Goal: Task Accomplishment & Management: Complete application form

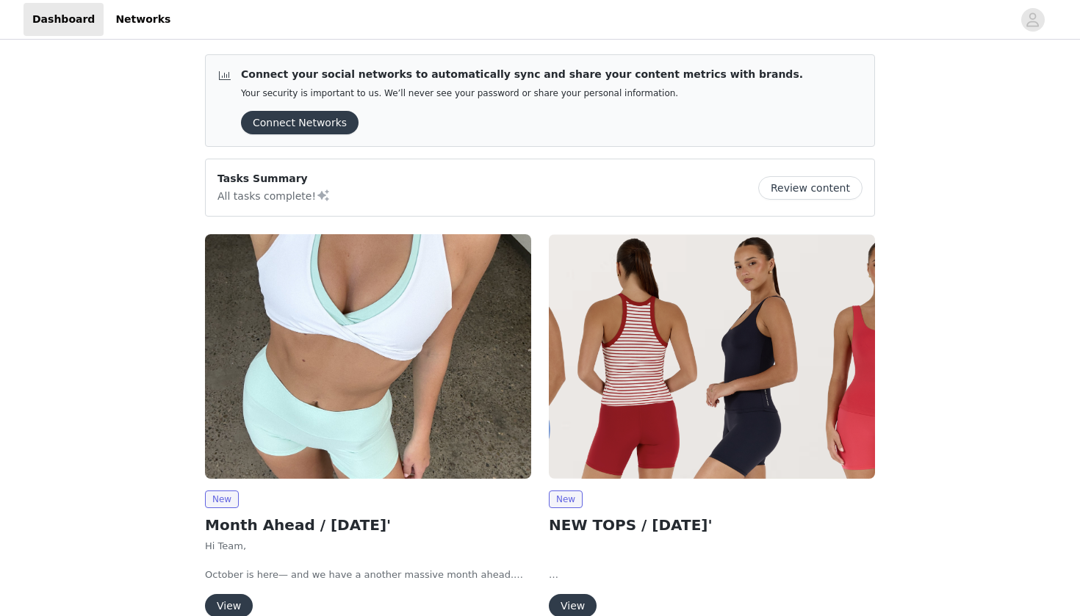
click at [383, 339] on img at bounding box center [368, 356] width 326 height 245
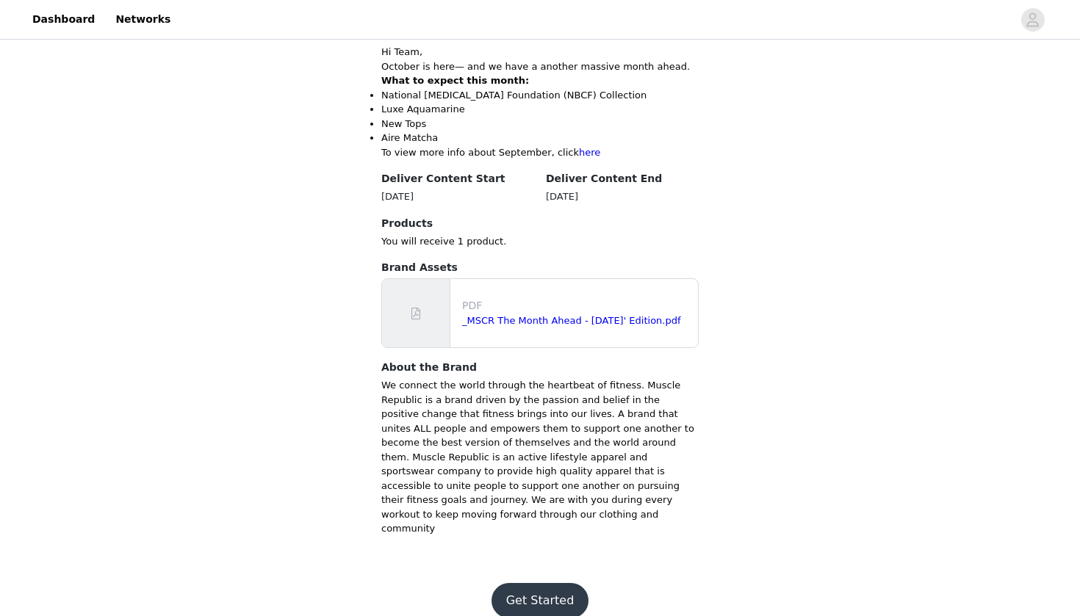
scroll to position [580, 0]
click at [531, 588] on button "Get Started" at bounding box center [540, 601] width 98 height 35
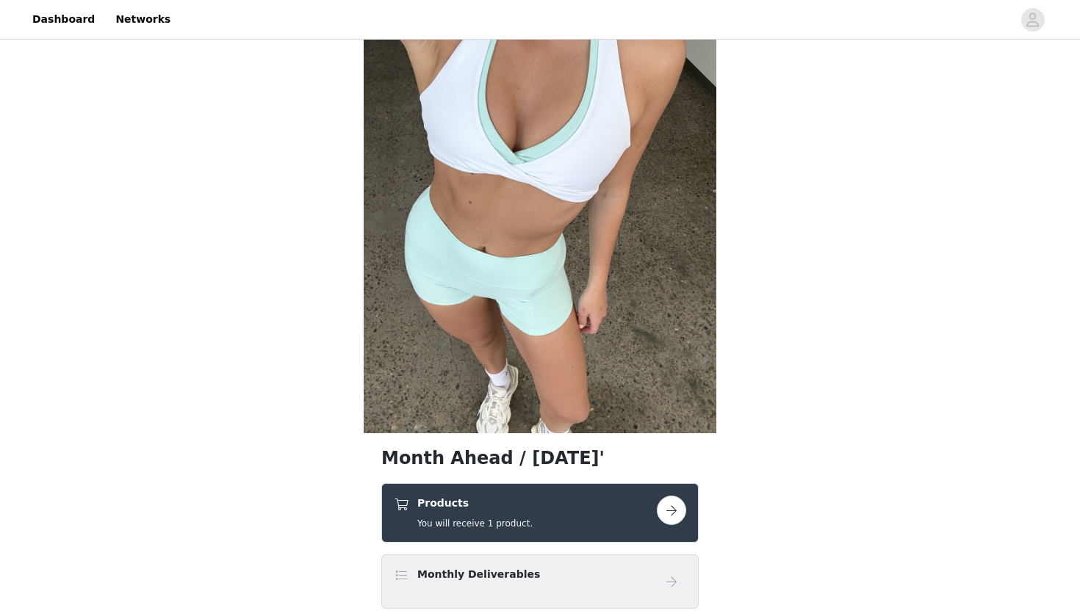
scroll to position [86, 0]
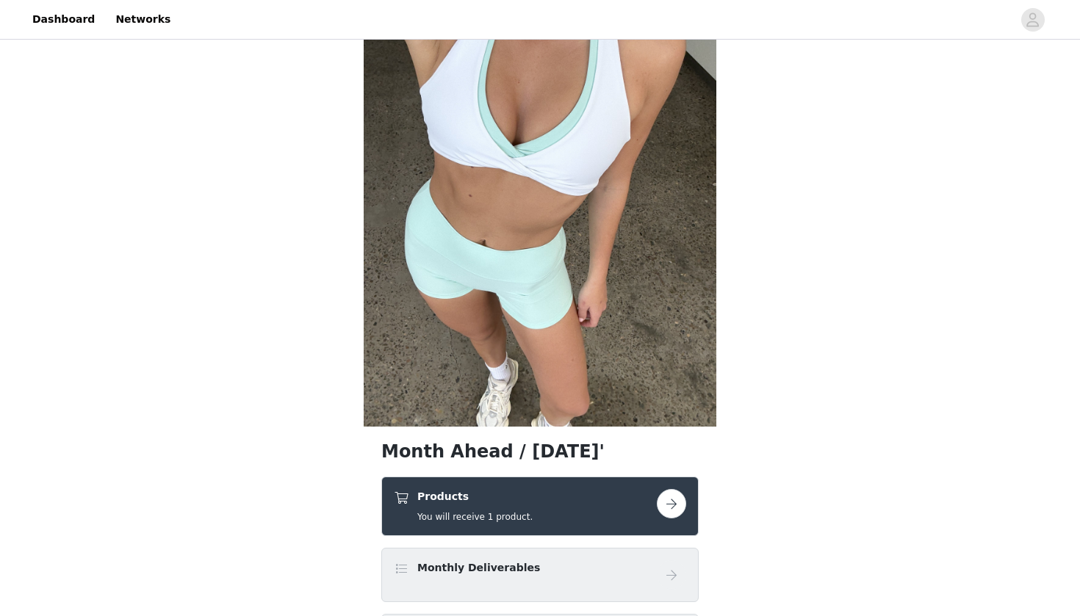
click at [520, 516] on h5 "You will receive 1 product." at bounding box center [474, 516] width 115 height 13
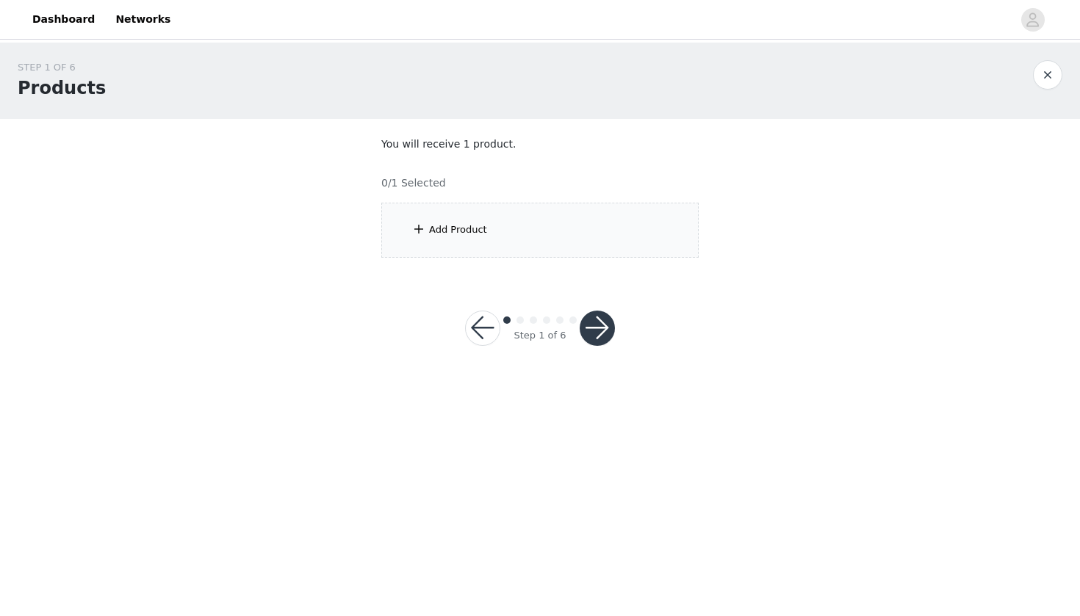
click at [504, 225] on div "Add Product" at bounding box center [539, 230] width 317 height 55
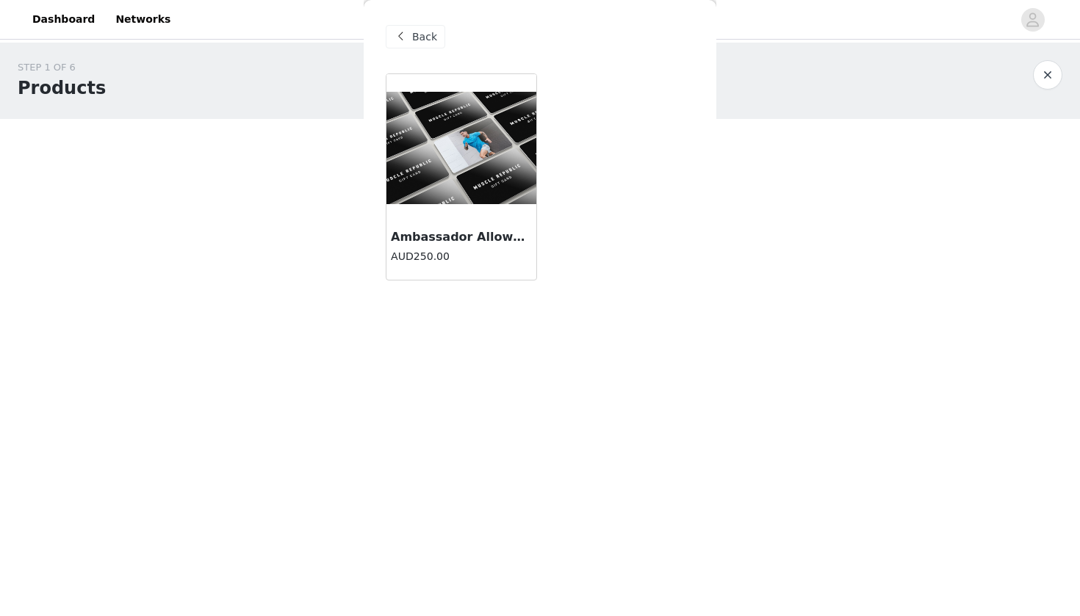
click at [499, 190] on img at bounding box center [461, 148] width 150 height 112
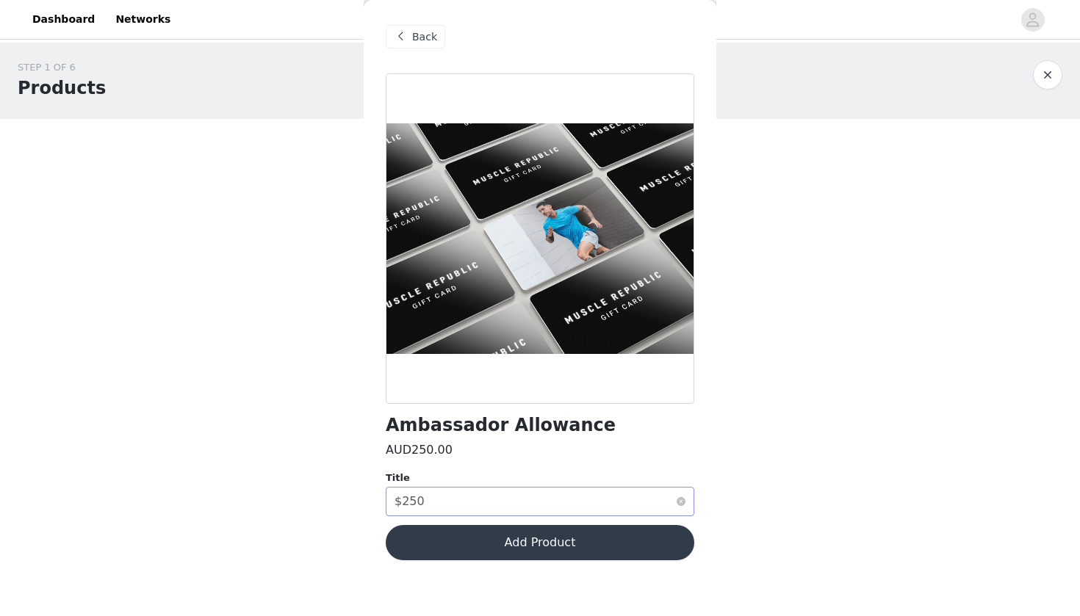
click at [577, 512] on div "Select title $250" at bounding box center [534, 502] width 281 height 28
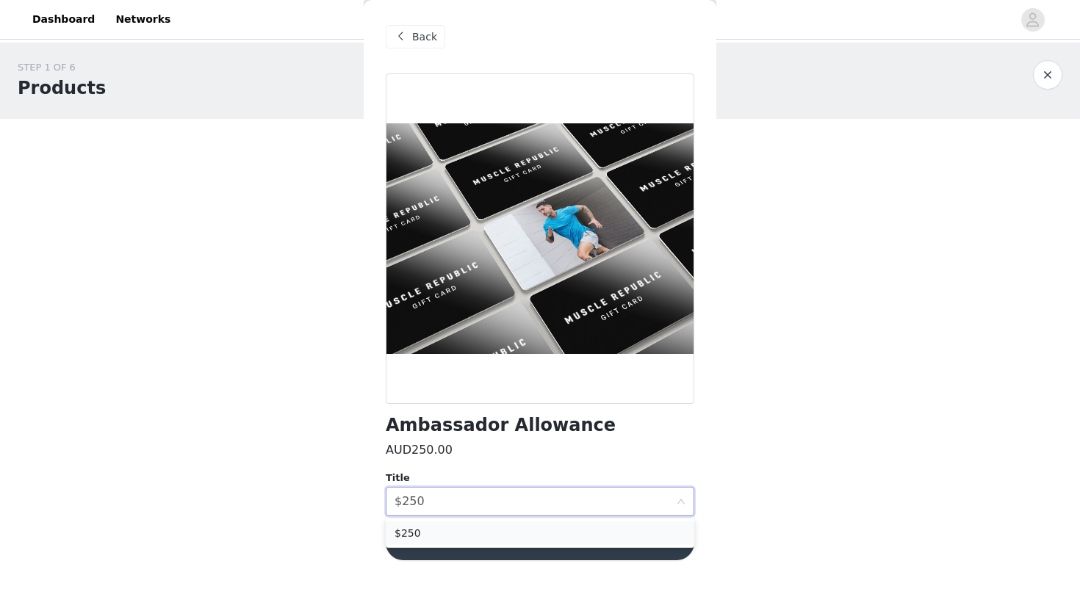
click at [589, 534] on li "$250" at bounding box center [540, 533] width 308 height 24
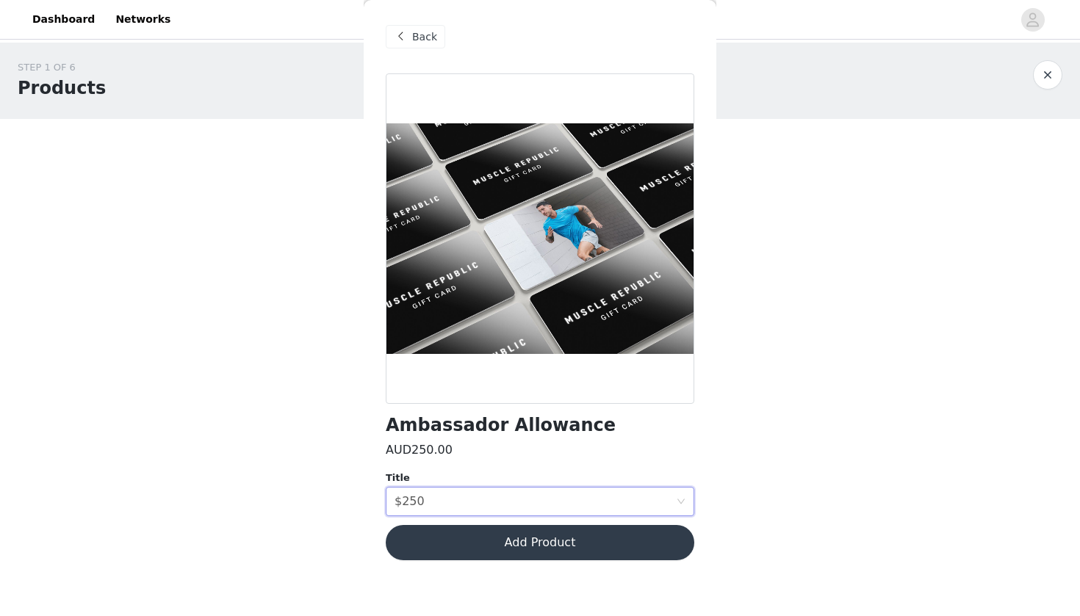
click at [588, 541] on button "Add Product" at bounding box center [540, 542] width 308 height 35
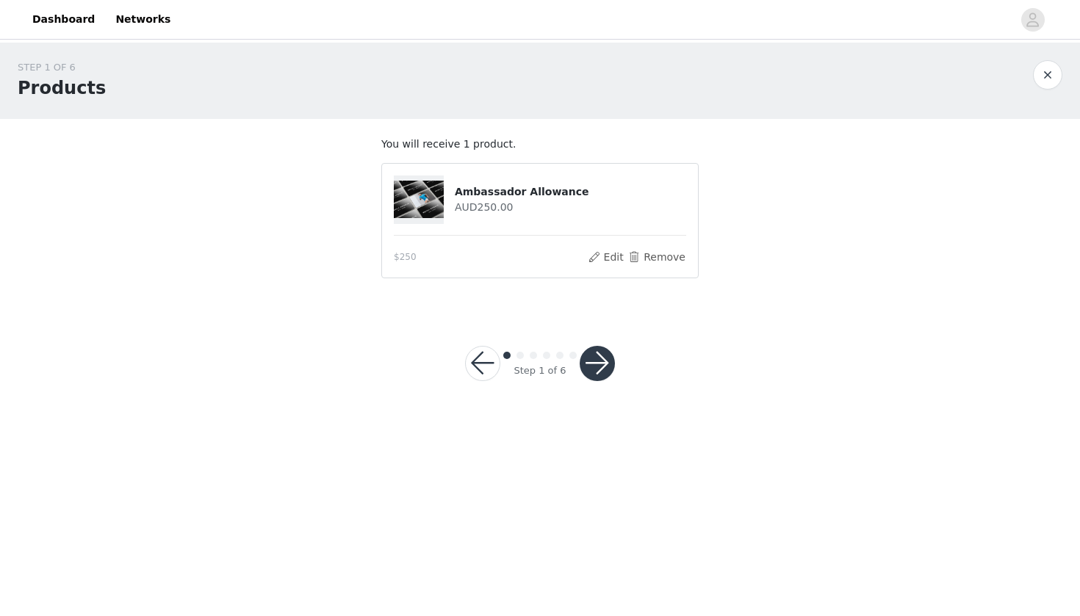
click at [597, 367] on button "button" at bounding box center [596, 363] width 35 height 35
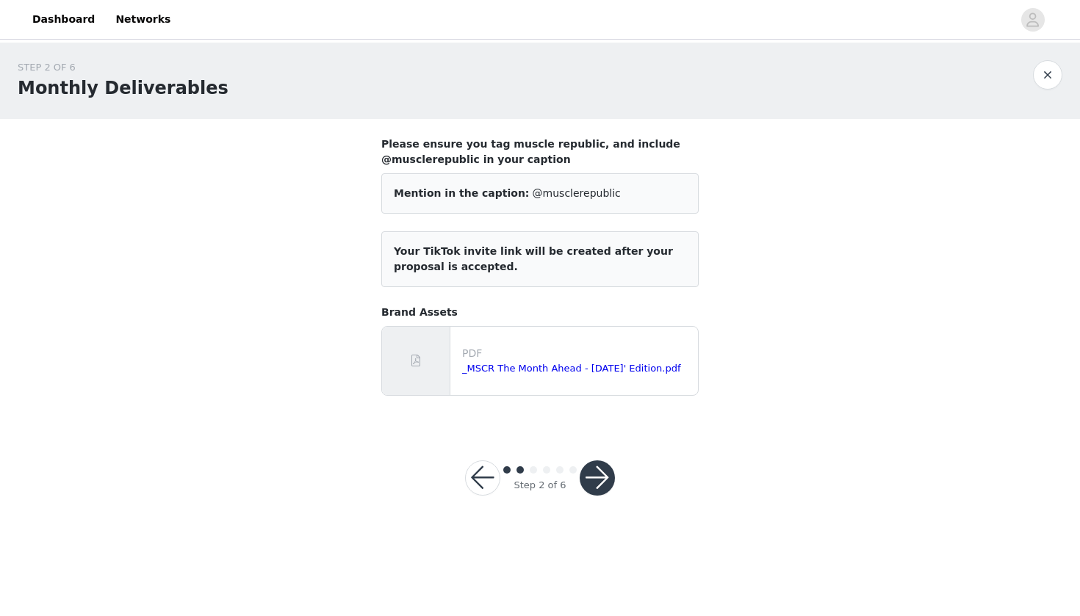
click at [597, 480] on button "button" at bounding box center [596, 478] width 35 height 35
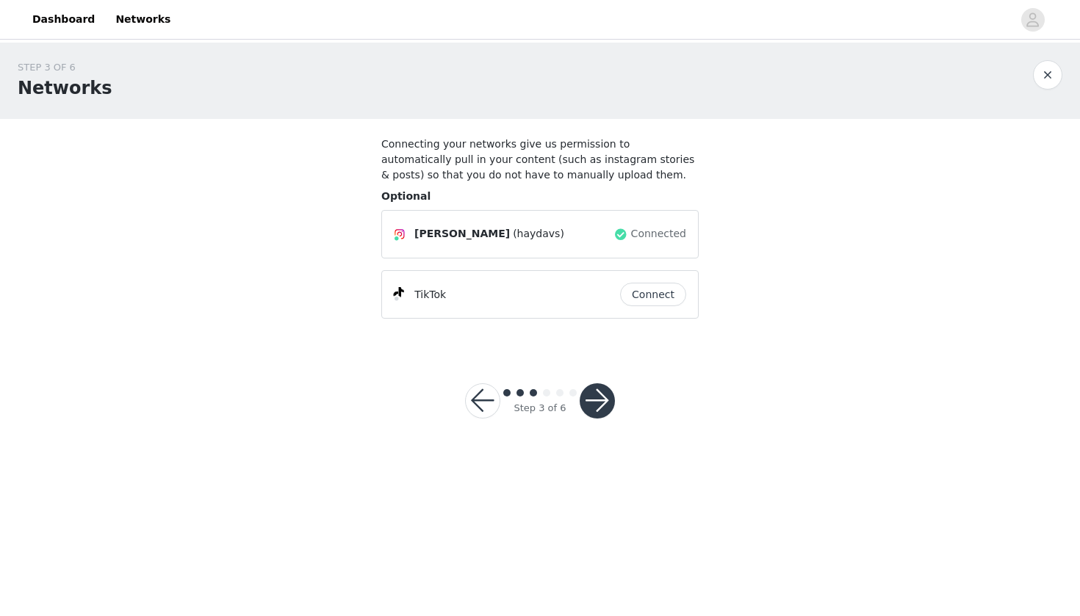
click at [591, 403] on button "button" at bounding box center [596, 400] width 35 height 35
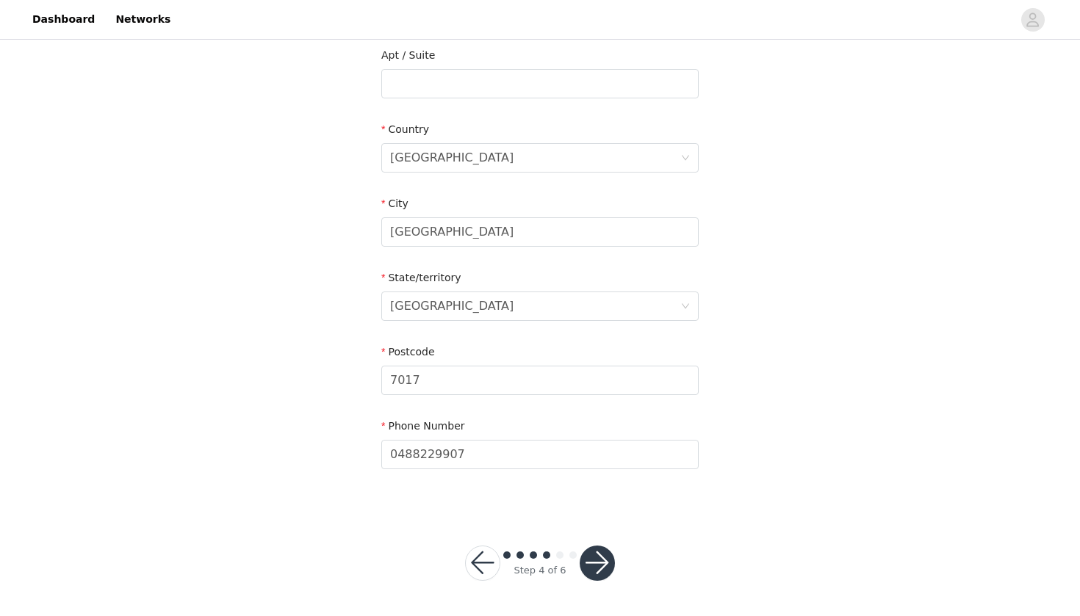
scroll to position [385, 0]
click at [605, 566] on button "button" at bounding box center [596, 563] width 35 height 35
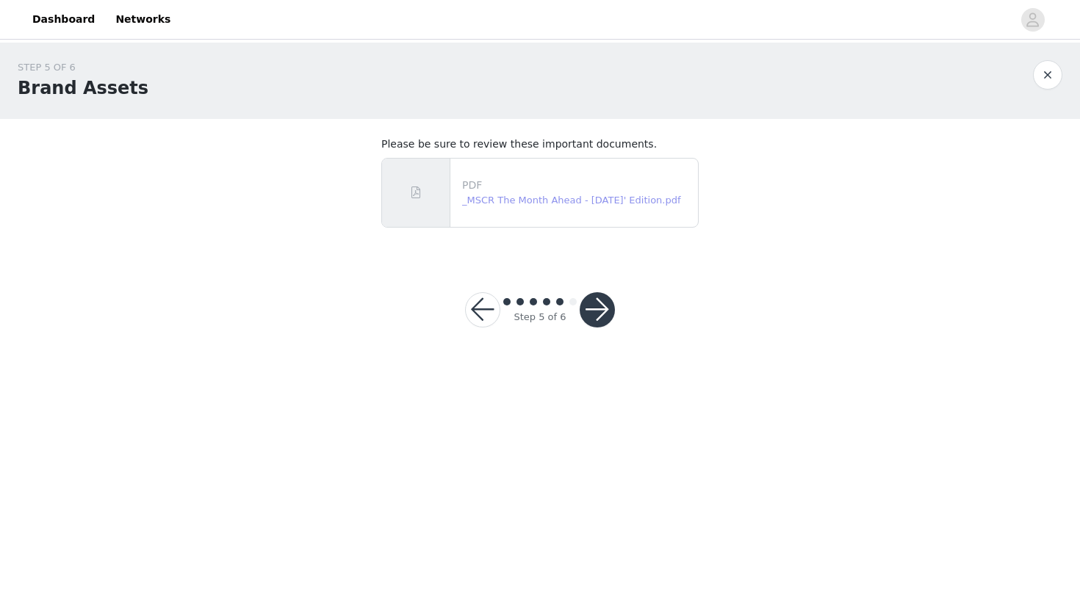
click at [552, 203] on link "_MSCR The Month Ahead - October 25' Edition.pdf" at bounding box center [571, 200] width 219 height 11
click at [596, 325] on button "button" at bounding box center [596, 309] width 35 height 35
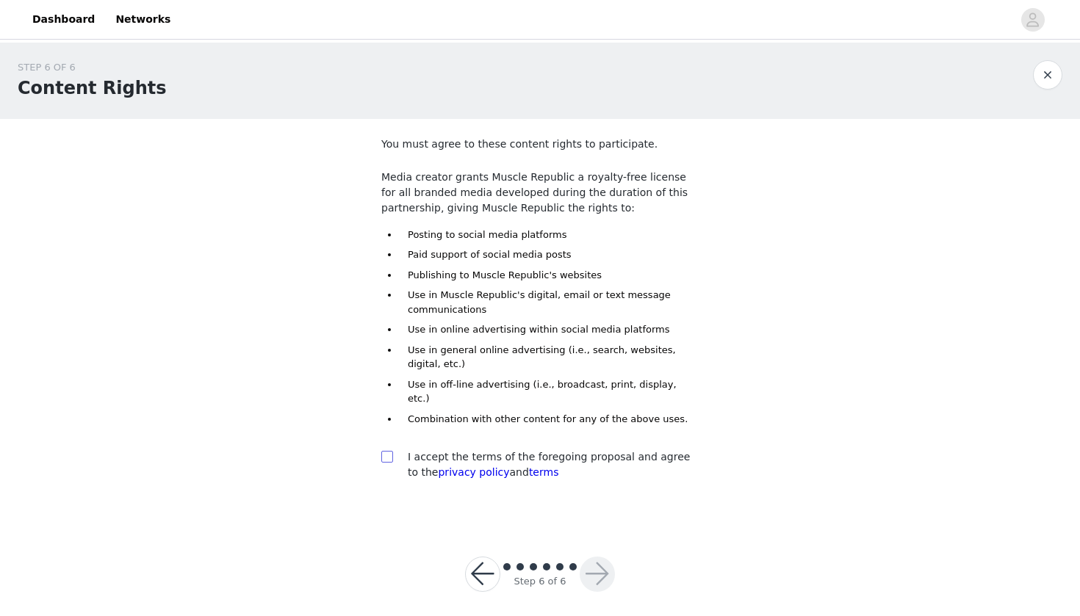
click at [389, 451] on input "checkbox" at bounding box center [386, 456] width 10 height 10
checkbox input "true"
click at [589, 557] on button "button" at bounding box center [596, 574] width 35 height 35
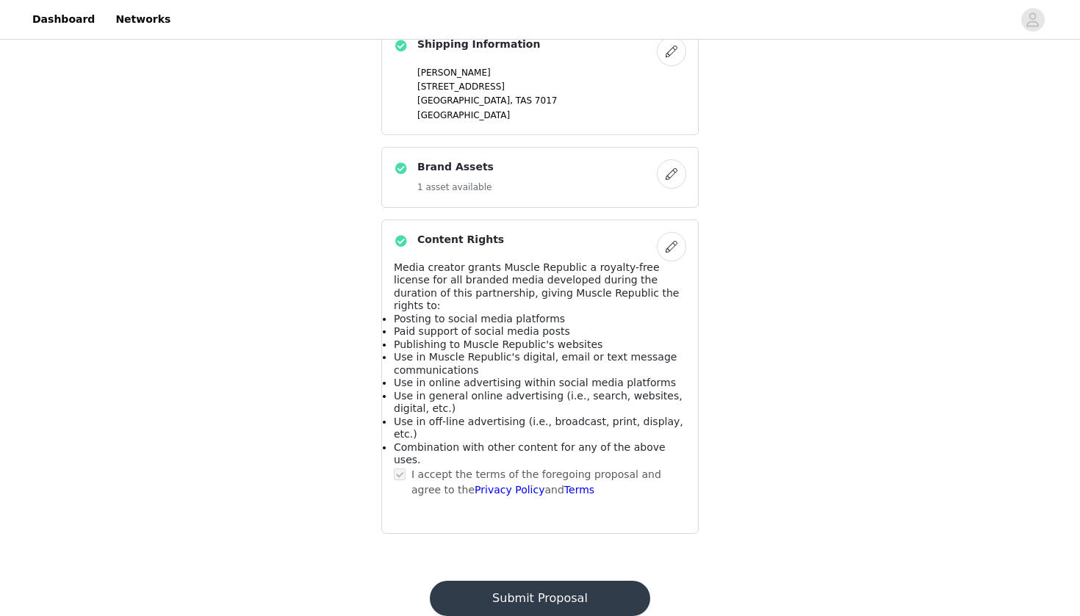
click at [584, 581] on button "Submit Proposal" at bounding box center [540, 598] width 220 height 35
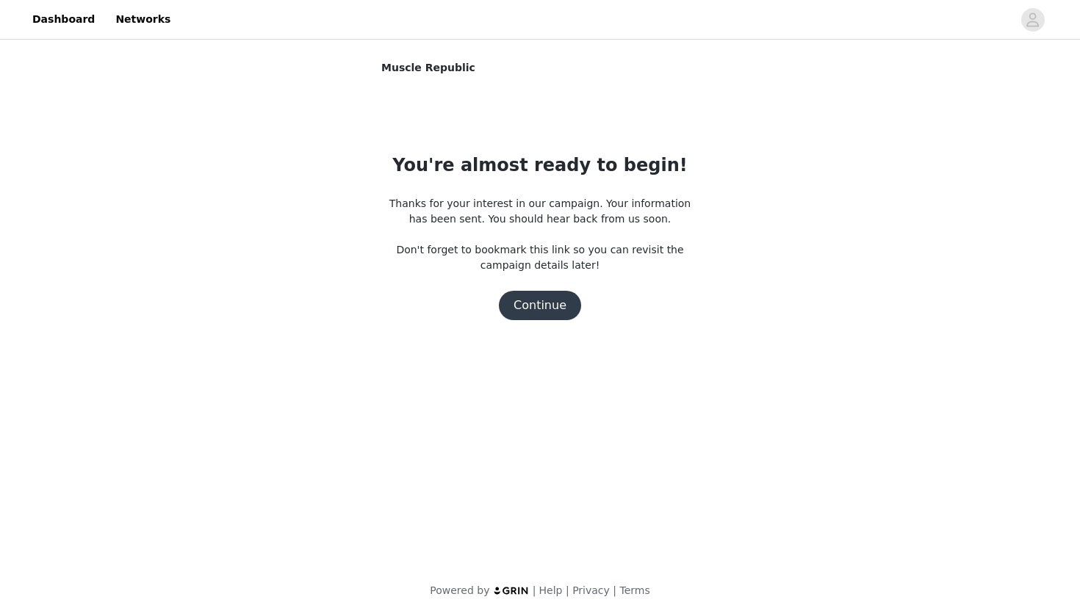
click at [552, 297] on button "Continue" at bounding box center [540, 305] width 82 height 29
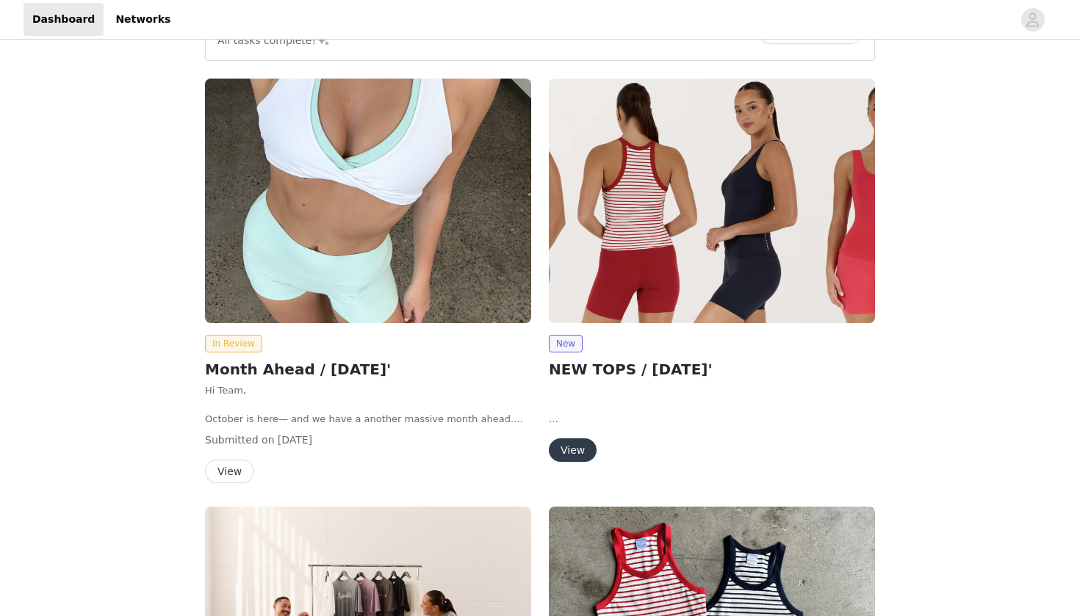
scroll to position [184, 0]
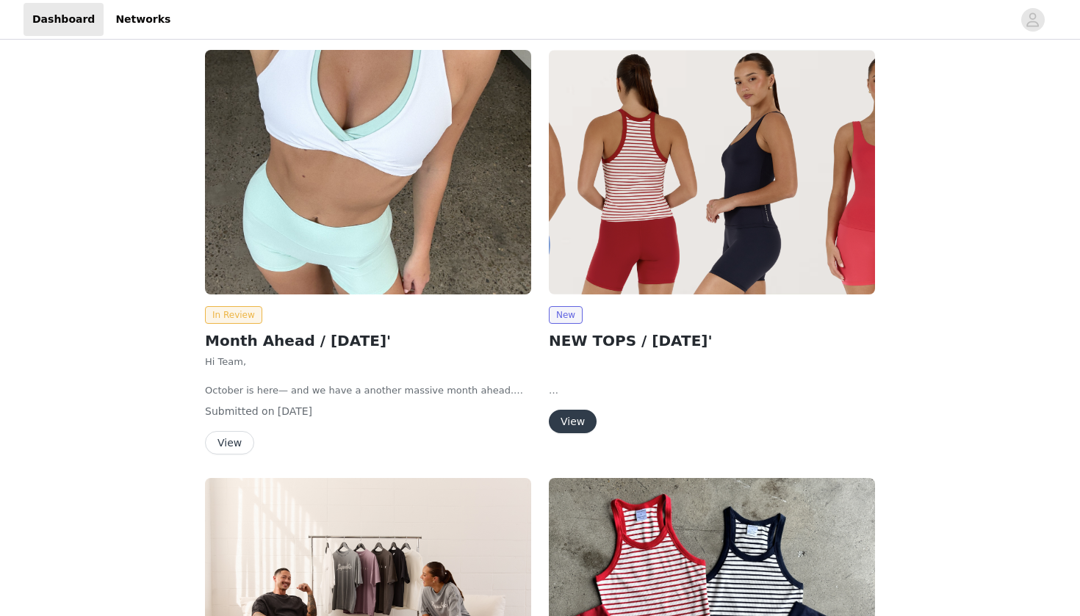
click at [752, 138] on img at bounding box center [712, 172] width 326 height 245
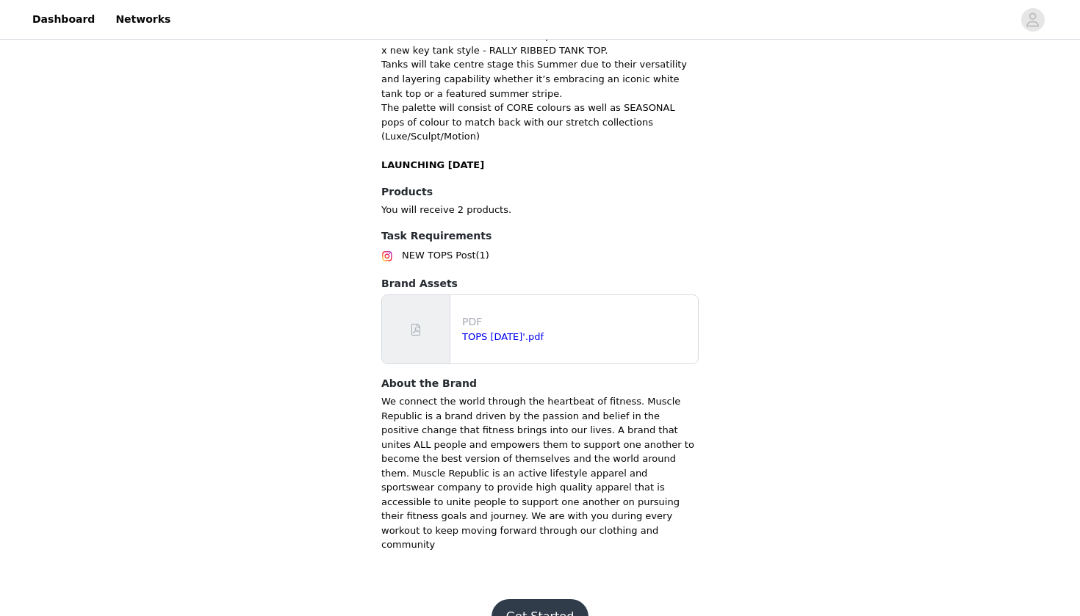
scroll to position [286, 0]
click at [534, 601] on button "Get Started" at bounding box center [540, 618] width 98 height 35
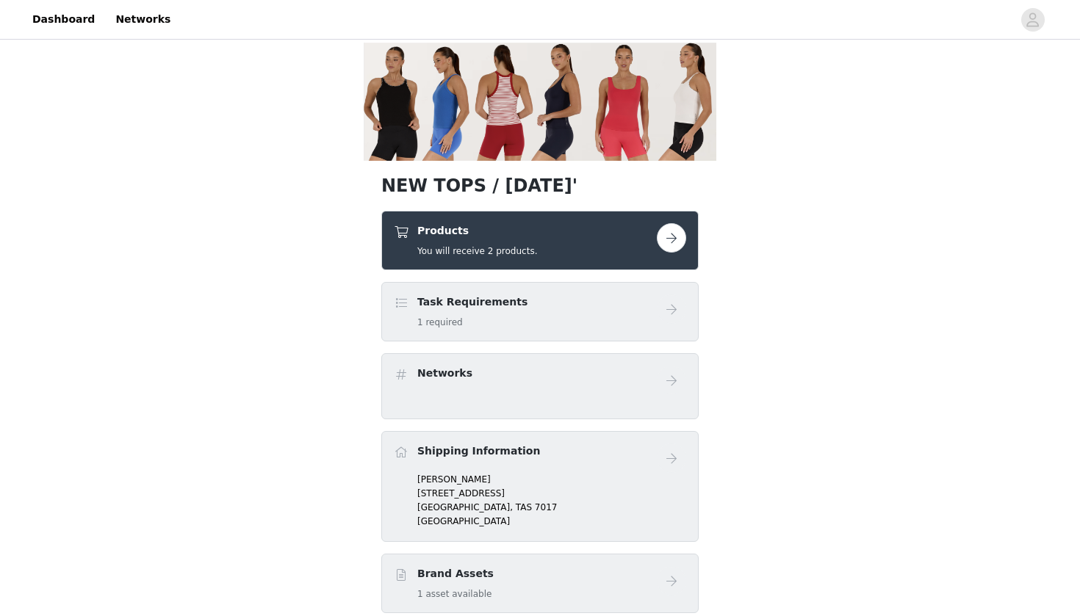
click at [538, 237] on div "Products You will receive 2 products." at bounding box center [525, 240] width 263 height 35
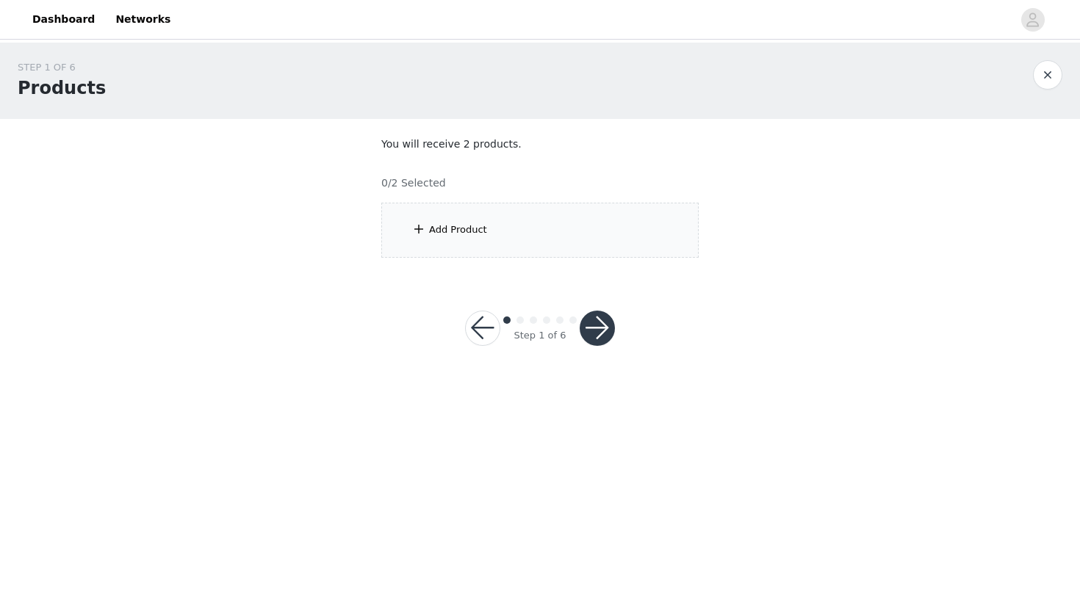
click at [506, 238] on div "Add Product" at bounding box center [539, 230] width 317 height 55
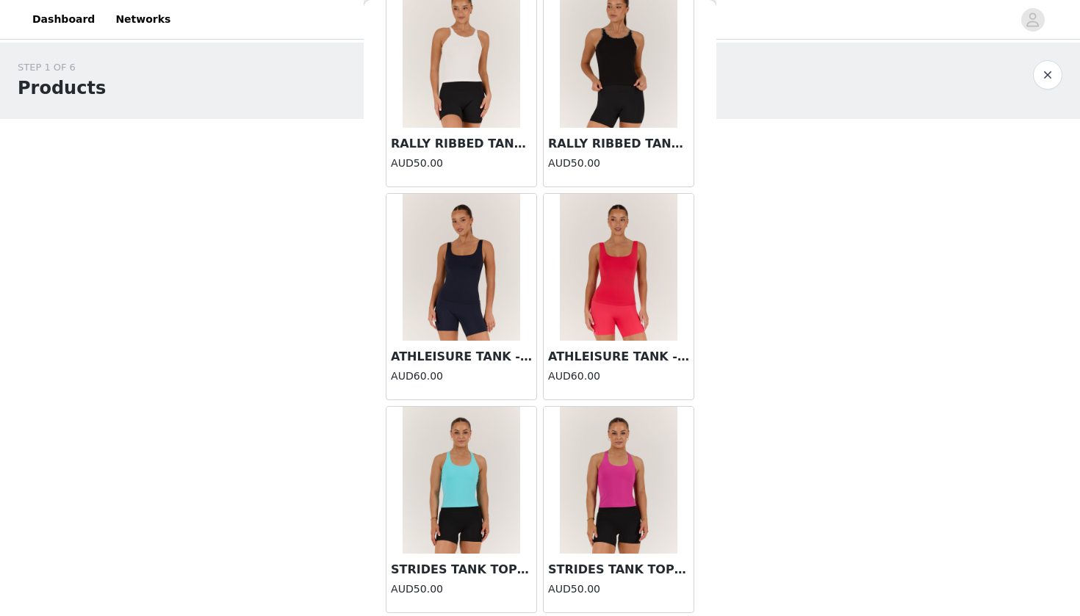
click at [466, 284] on img at bounding box center [461, 267] width 118 height 147
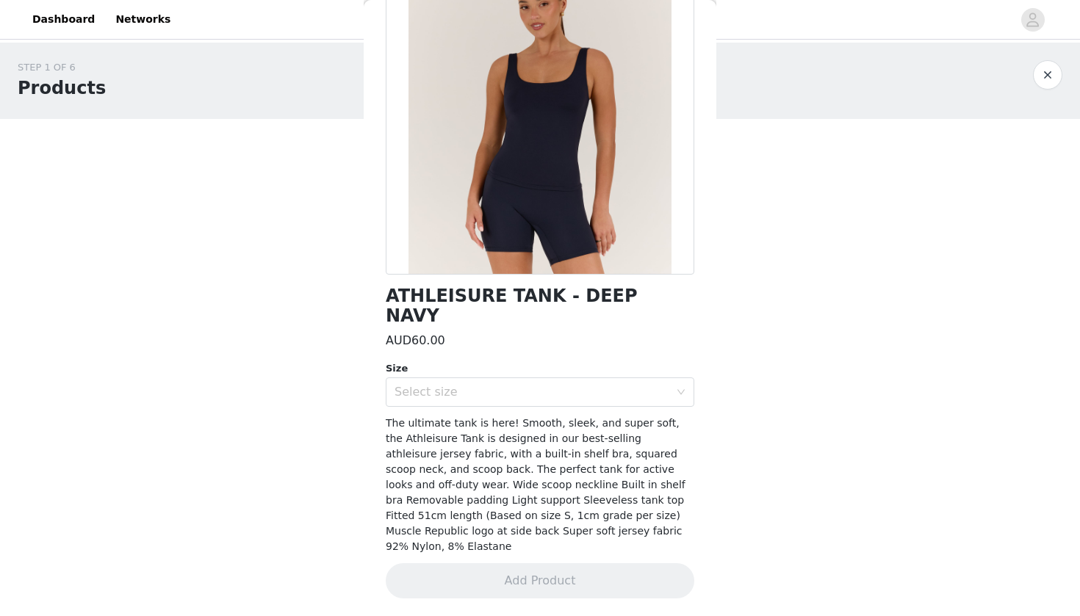
scroll to position [93, 0]
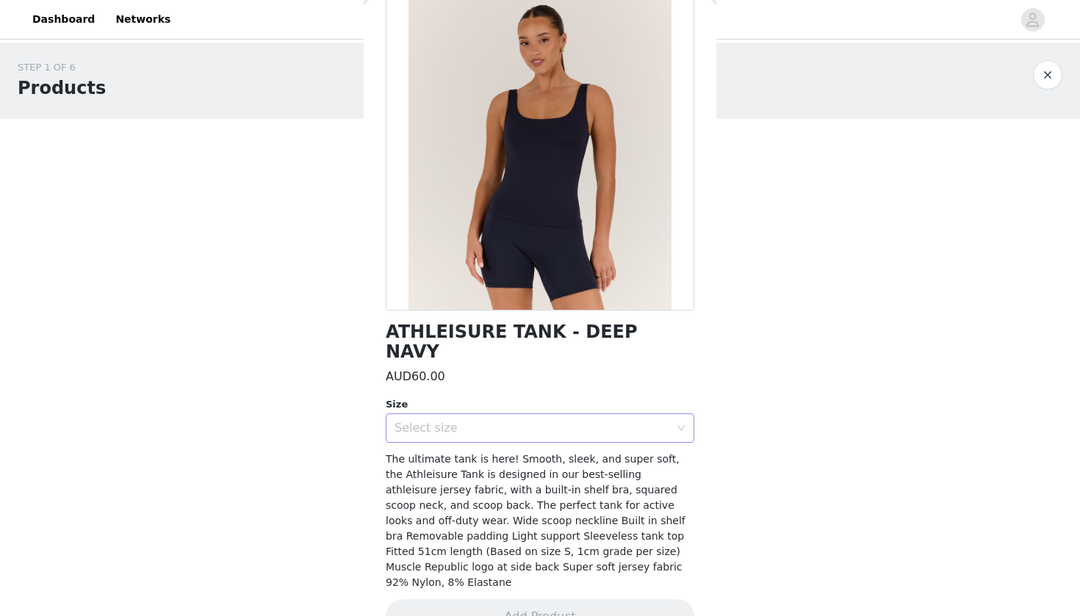
click at [479, 421] on div "Select size" at bounding box center [531, 428] width 275 height 15
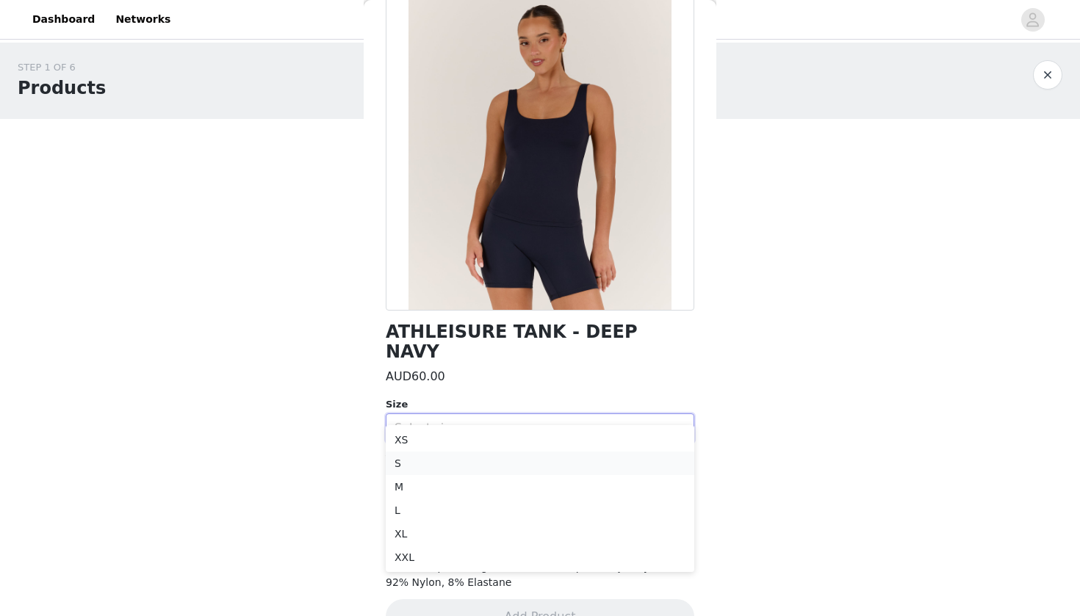
click at [418, 461] on li "S" at bounding box center [540, 464] width 308 height 24
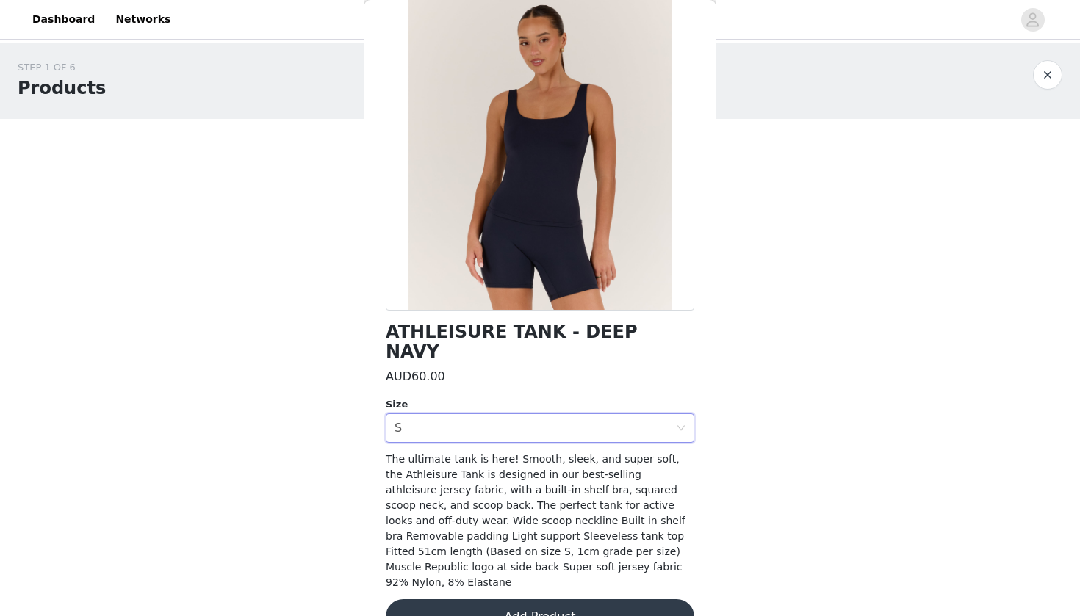
click at [505, 599] on button "Add Product" at bounding box center [540, 616] width 308 height 35
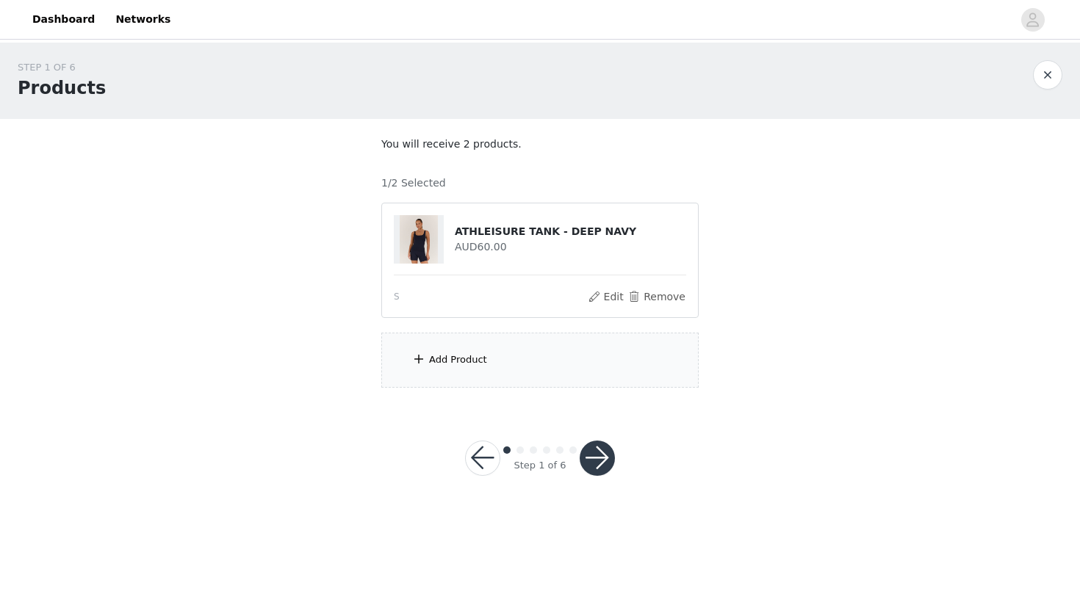
click at [472, 371] on div "Add Product" at bounding box center [539, 360] width 317 height 55
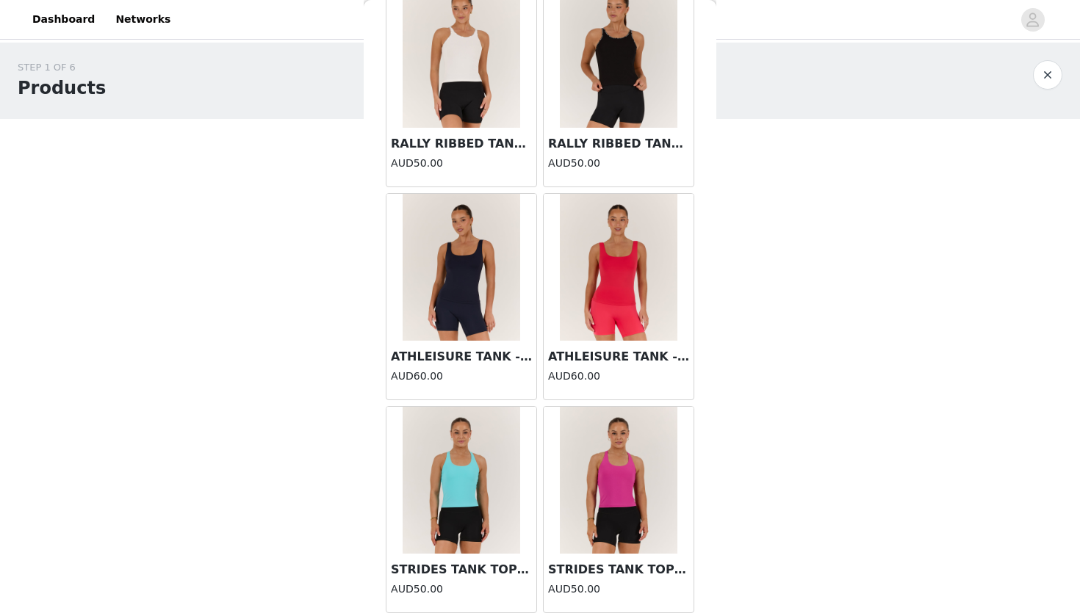
click at [635, 317] on img at bounding box center [619, 267] width 118 height 147
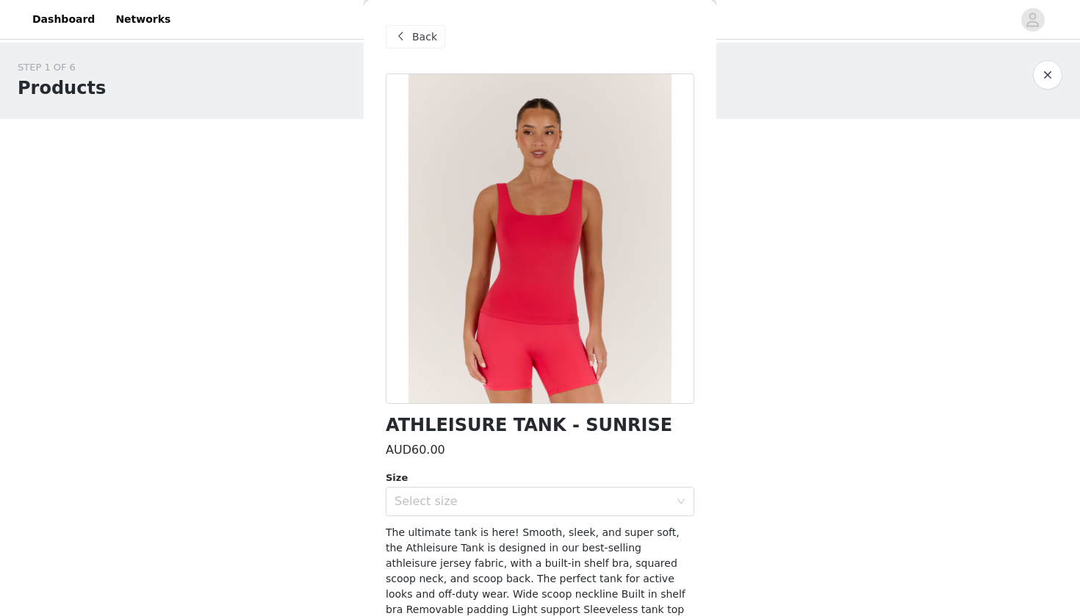
scroll to position [0, 0]
click at [406, 43] on span at bounding box center [400, 37] width 18 height 18
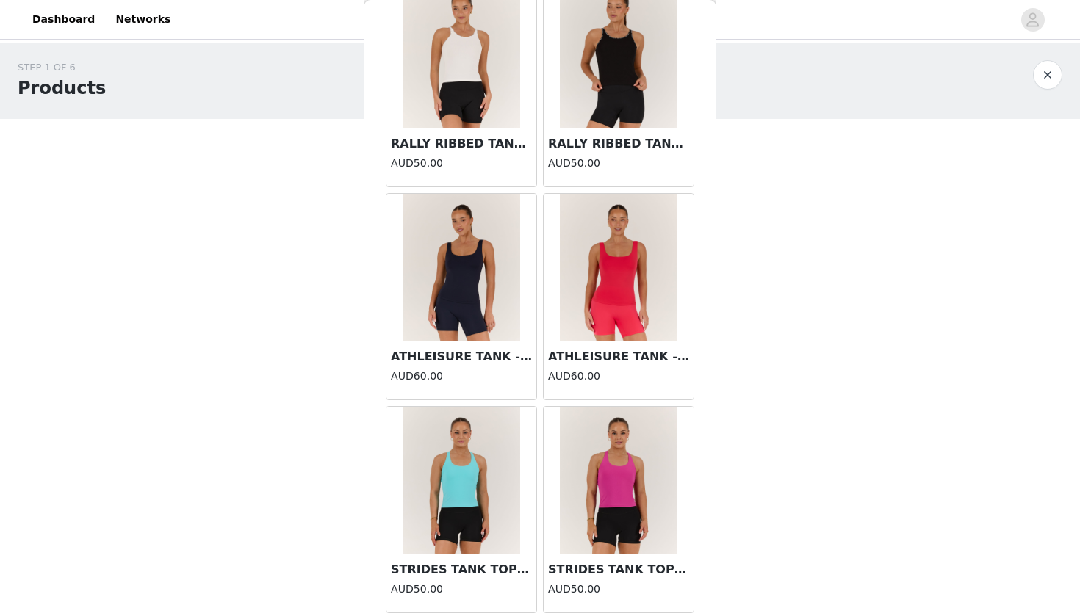
scroll to position [519, 0]
click at [612, 509] on img at bounding box center [619, 480] width 118 height 147
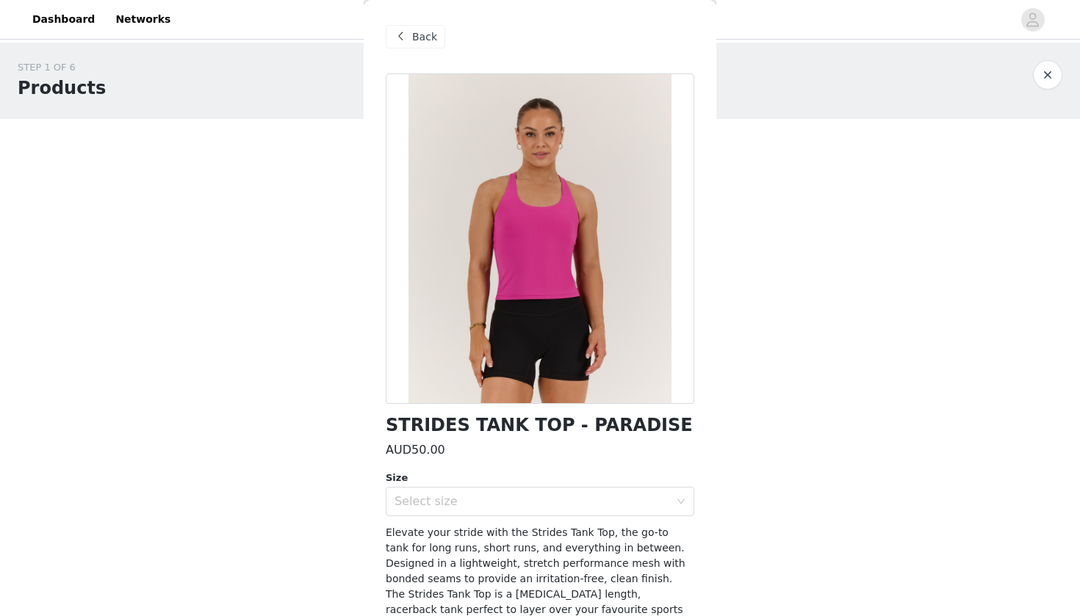
scroll to position [0, 0]
click at [406, 48] on div "Back" at bounding box center [415, 37] width 59 height 24
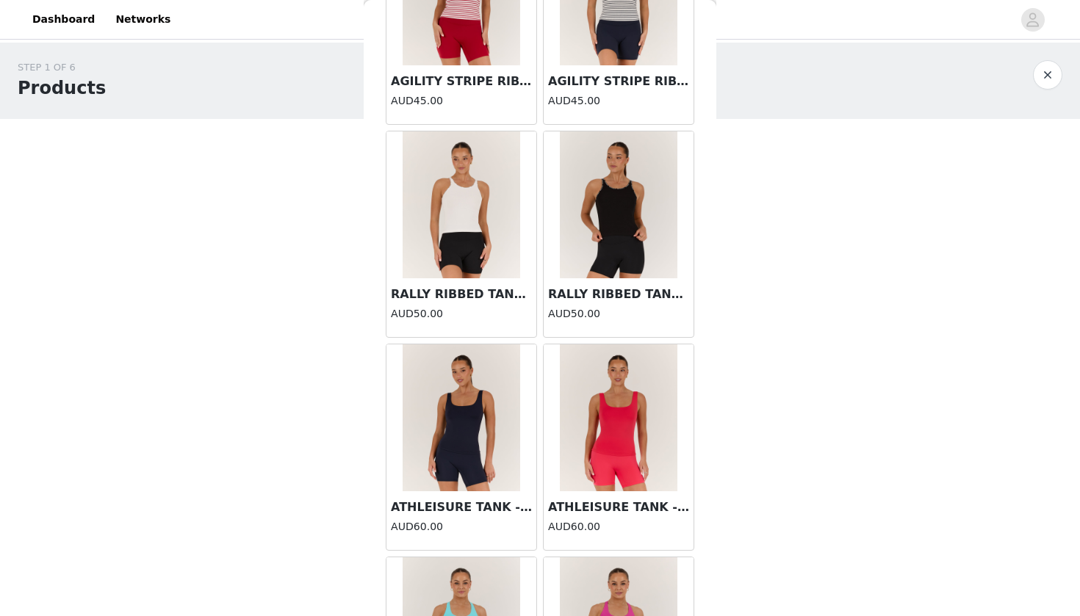
scroll to position [439, 0]
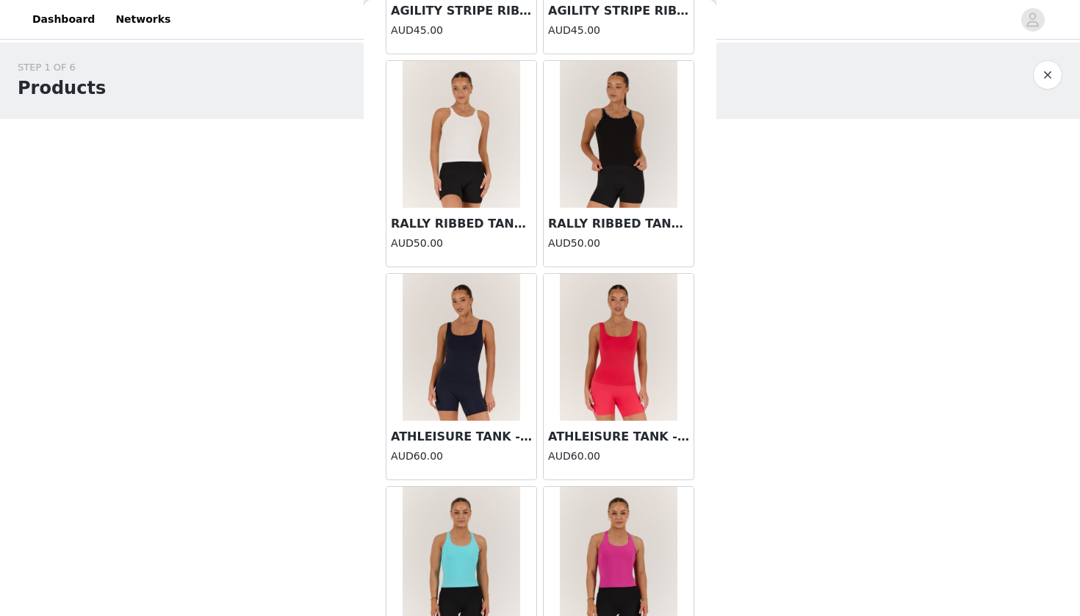
click at [607, 398] on img at bounding box center [619, 347] width 118 height 147
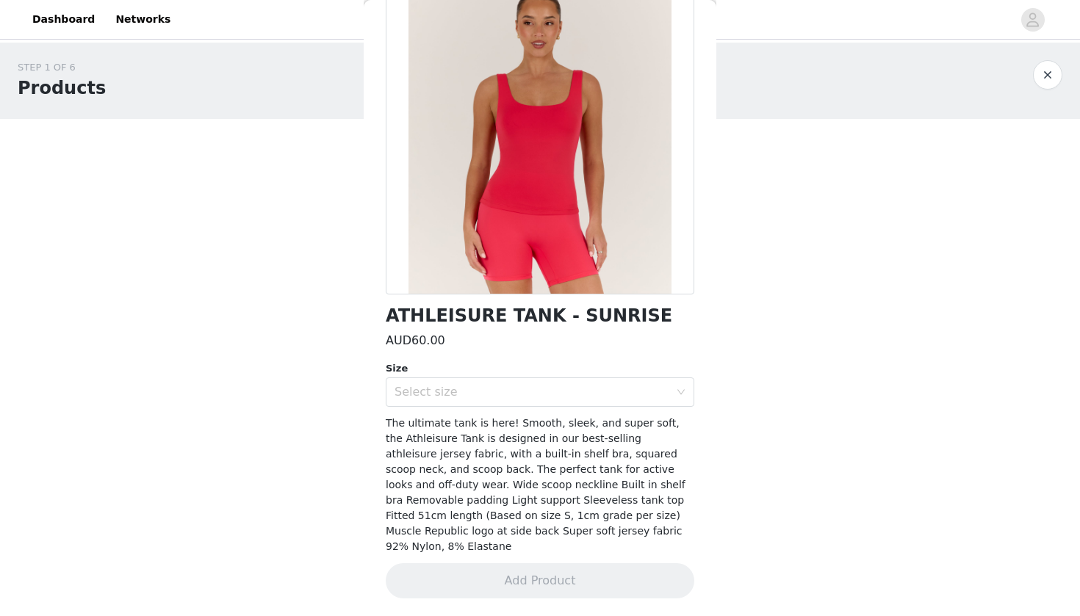
scroll to position [93, 0]
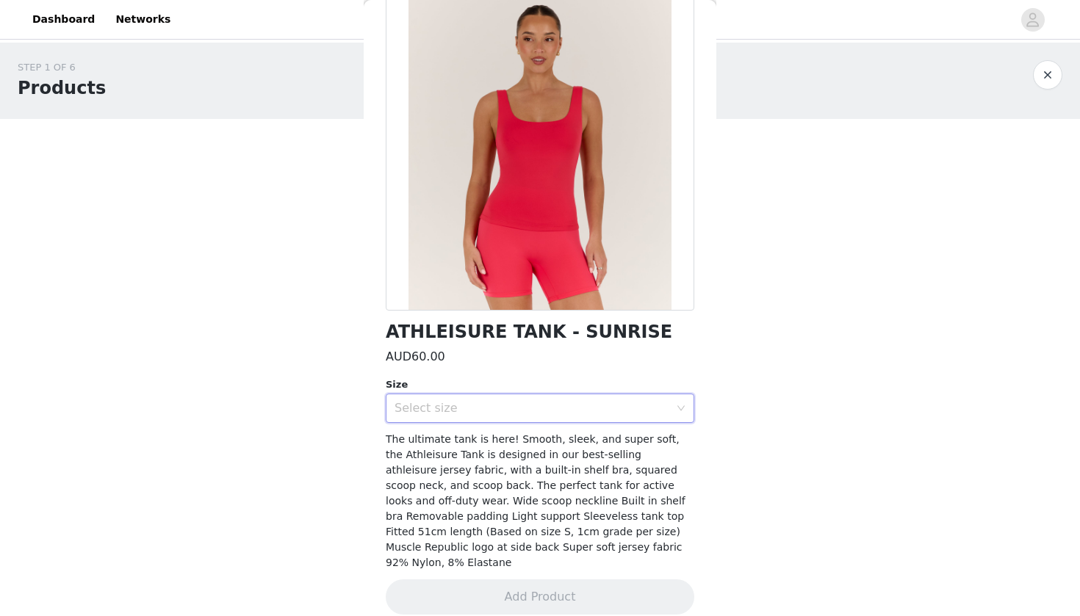
click at [516, 417] on div "Select size" at bounding box center [534, 408] width 281 height 28
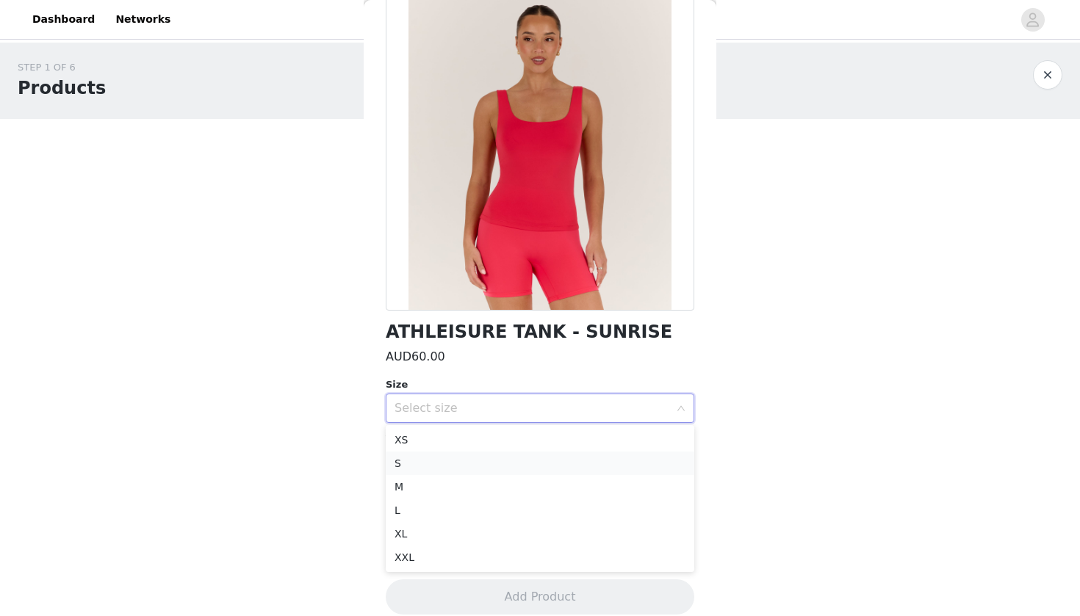
click at [431, 458] on li "S" at bounding box center [540, 464] width 308 height 24
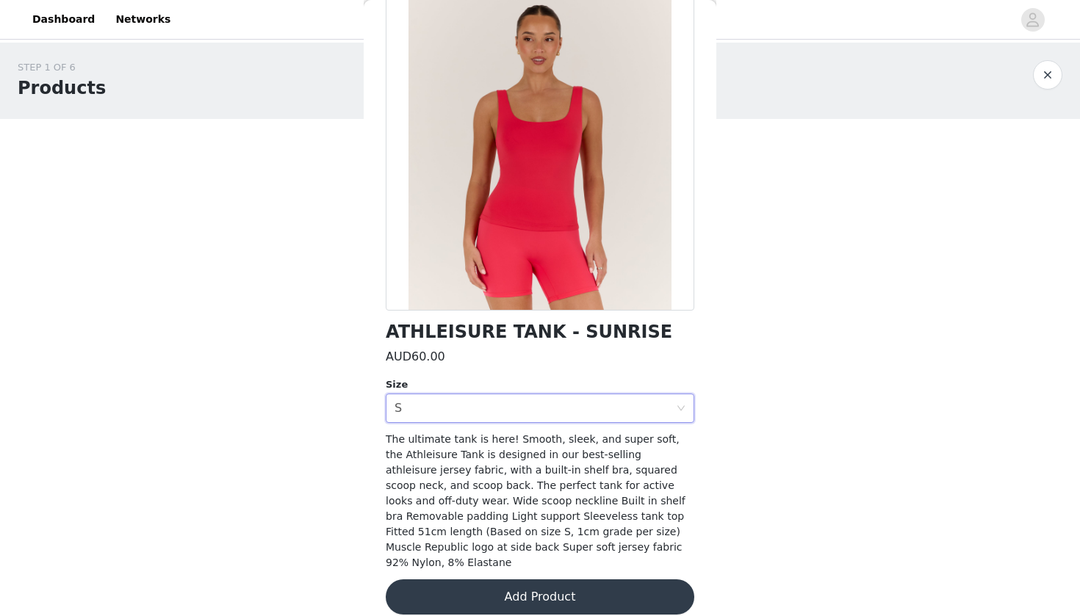
click at [549, 588] on button "Add Product" at bounding box center [540, 596] width 308 height 35
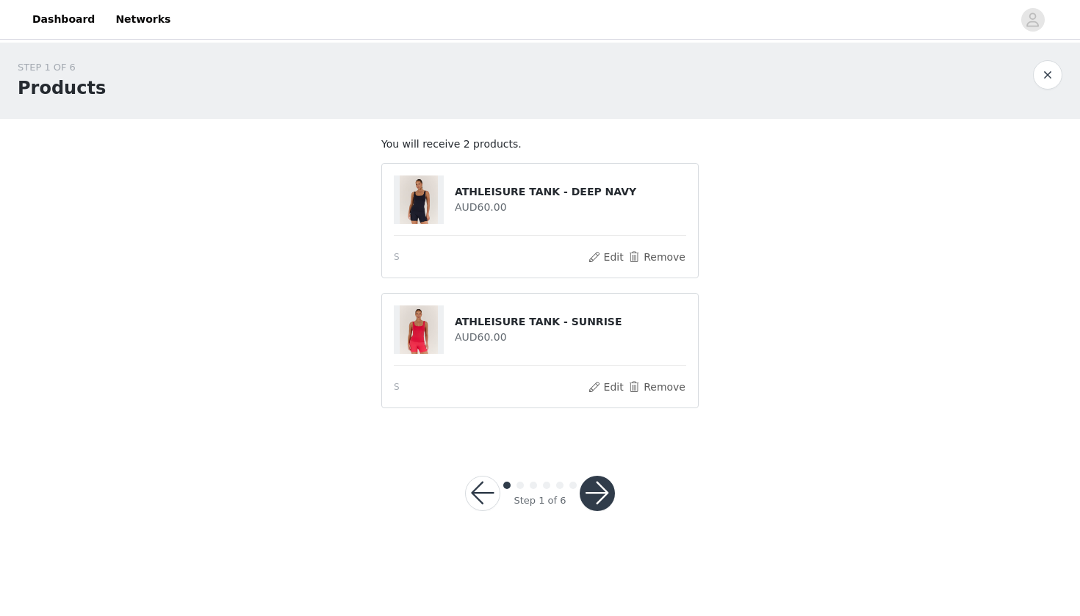
click at [588, 489] on button "button" at bounding box center [596, 493] width 35 height 35
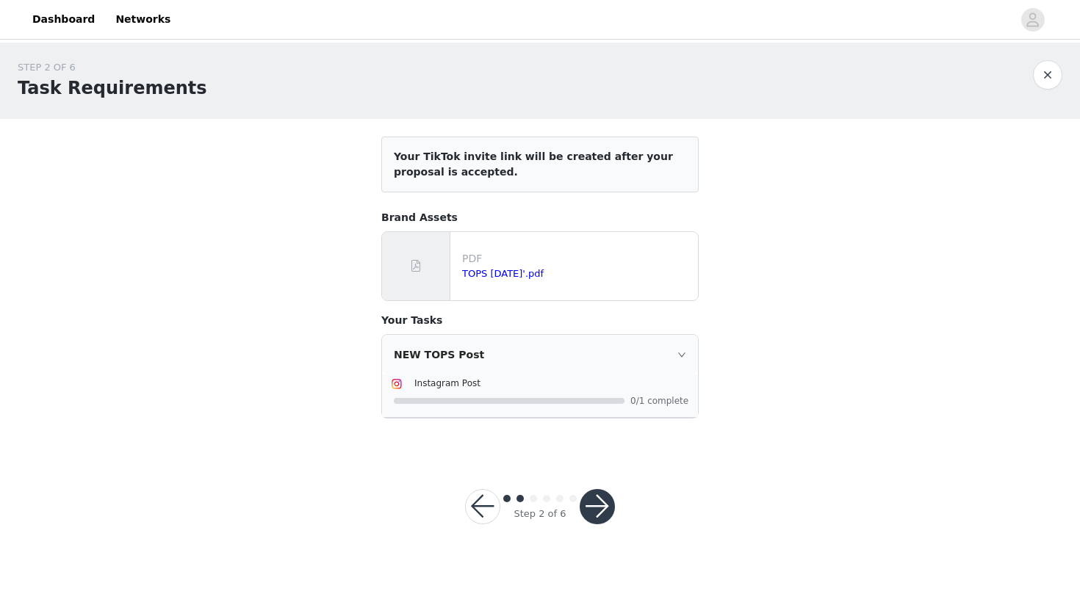
click at [596, 512] on button "button" at bounding box center [596, 506] width 35 height 35
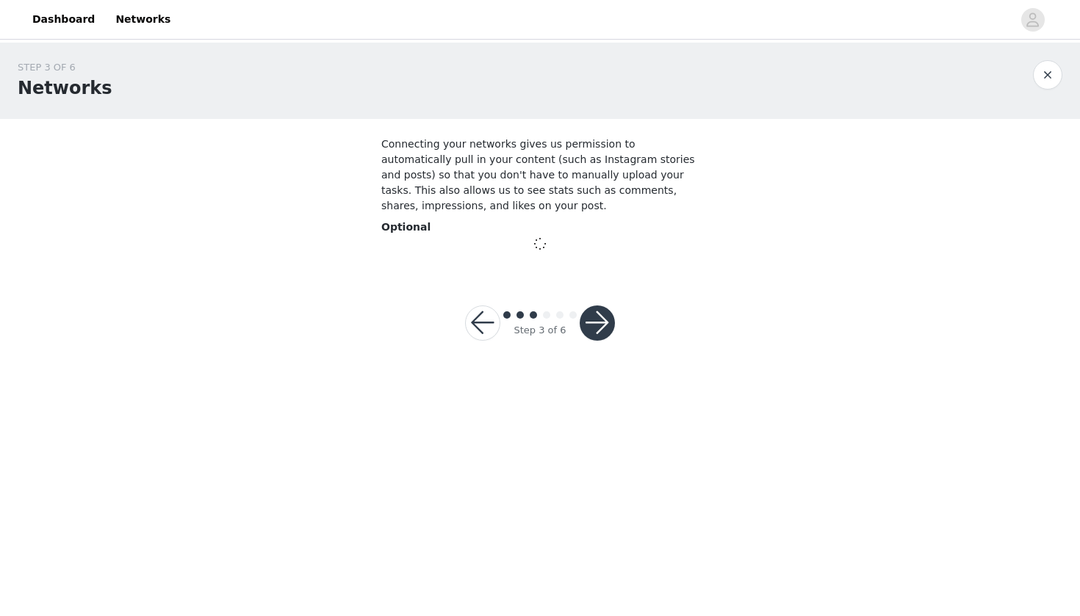
click at [604, 325] on footer "Step 3 of 6" at bounding box center [540, 323] width 220 height 106
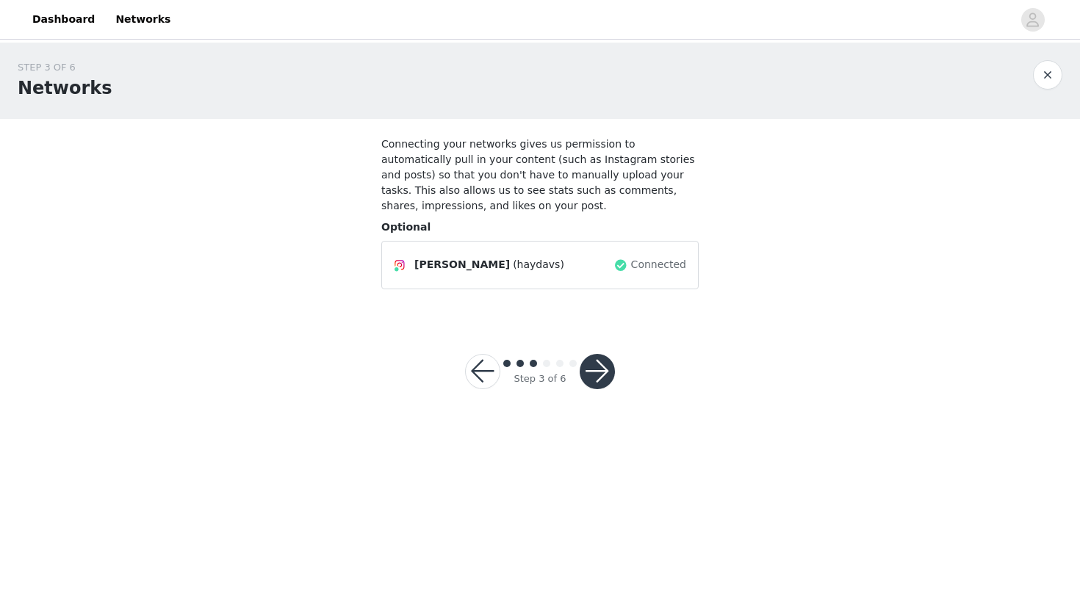
click at [597, 382] on button "button" at bounding box center [596, 371] width 35 height 35
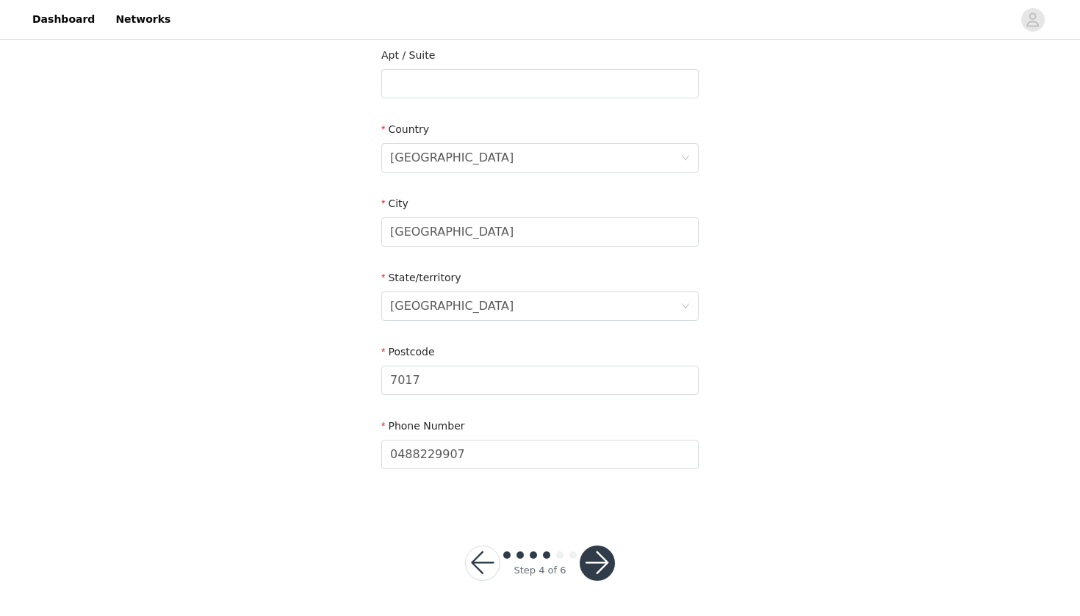
scroll to position [385, 0]
click at [608, 560] on button "button" at bounding box center [596, 563] width 35 height 35
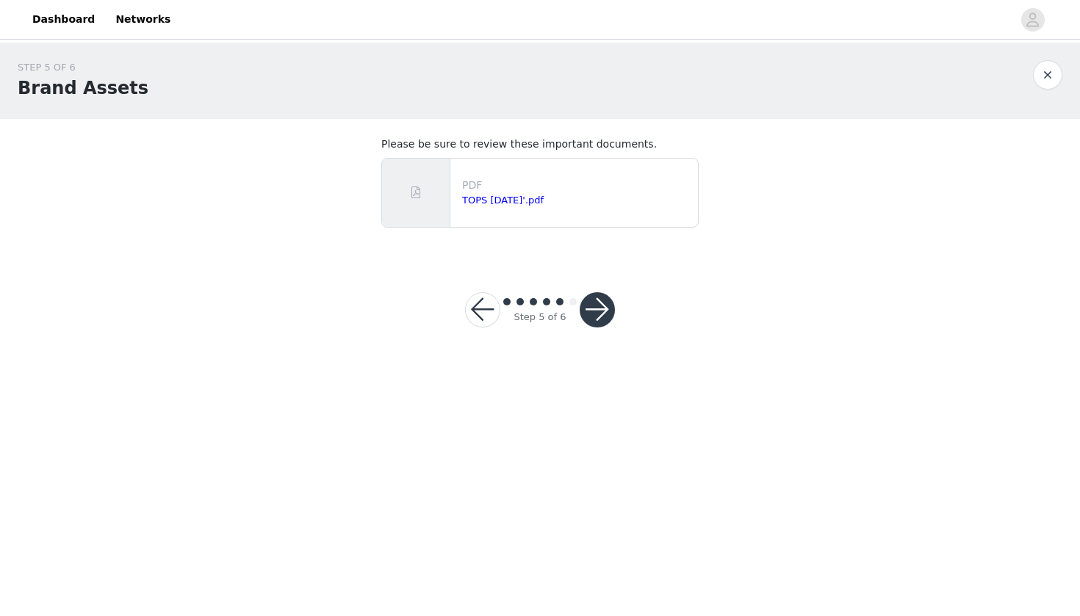
click at [596, 322] on button "button" at bounding box center [596, 309] width 35 height 35
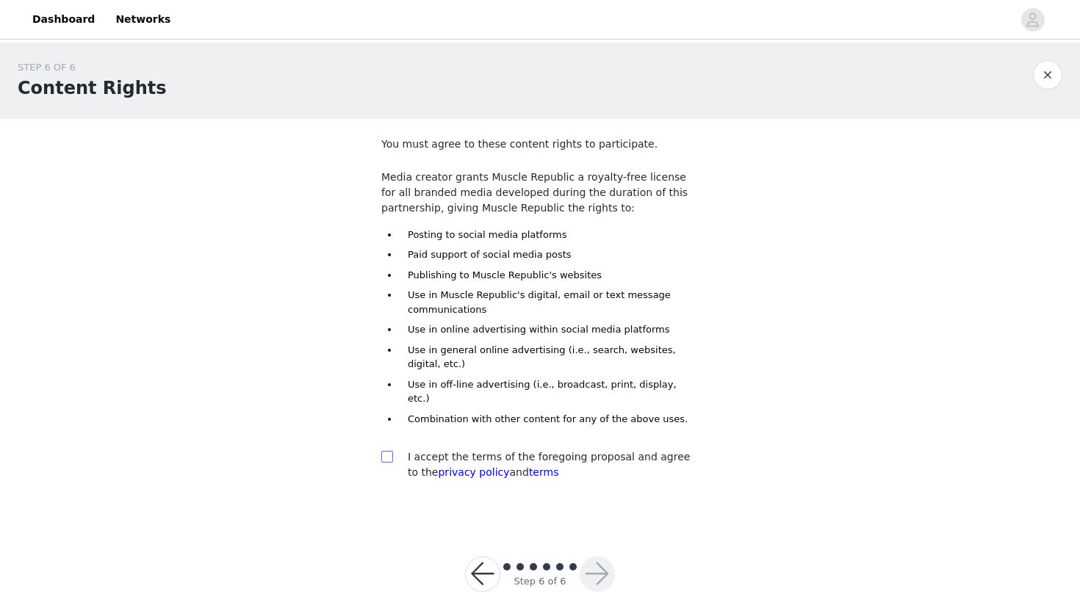
click at [383, 451] on input "checkbox" at bounding box center [386, 456] width 10 height 10
checkbox input "true"
click at [612, 560] on button "button" at bounding box center [596, 574] width 35 height 35
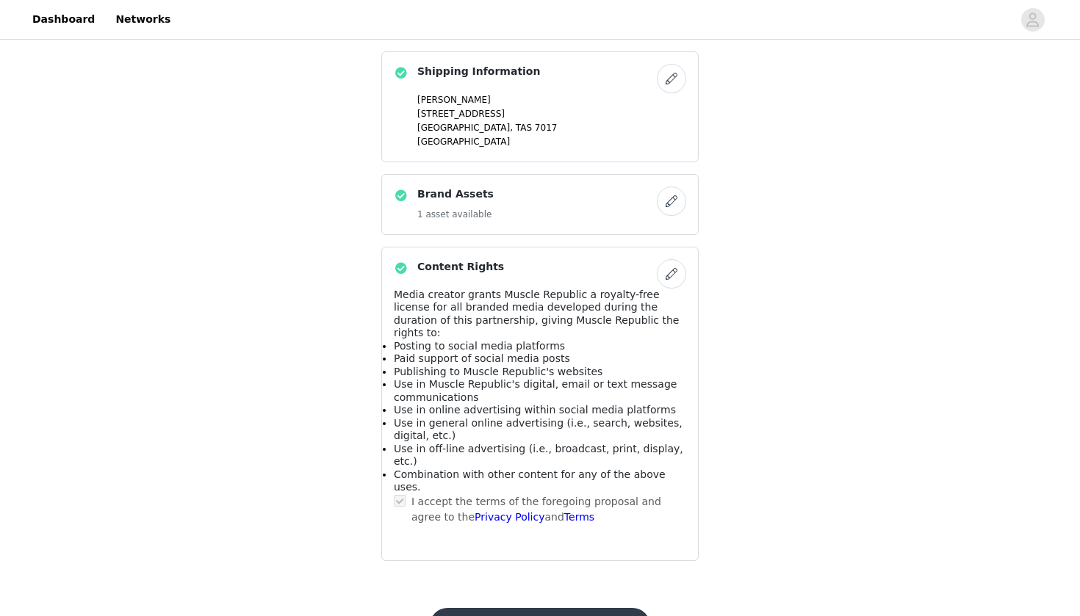
click at [546, 608] on button "Submit Proposal" at bounding box center [540, 625] width 220 height 35
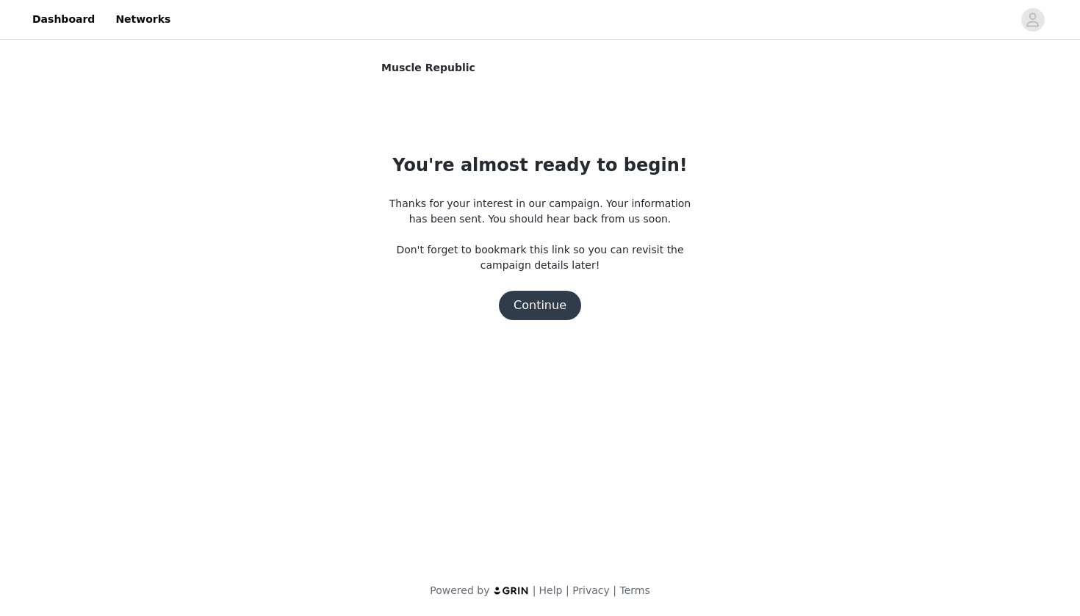
click at [560, 307] on button "Continue" at bounding box center [540, 305] width 82 height 29
